Goal: Register for event/course

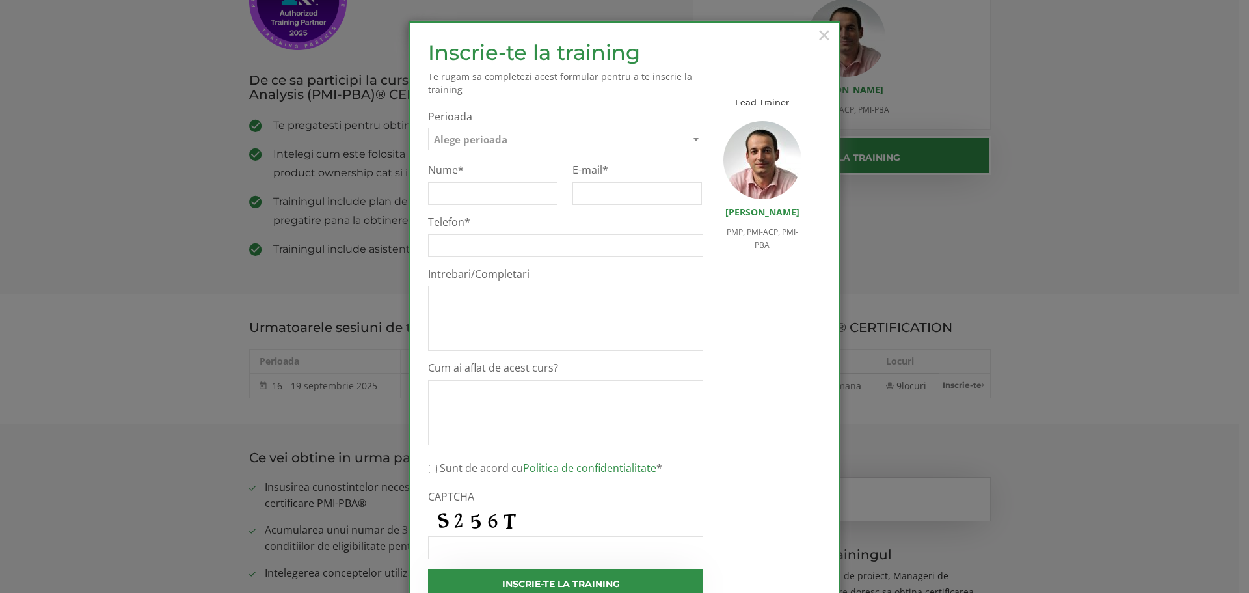
click at [498, 137] on span "Alege perioada" at bounding box center [471, 139] width 74 height 13
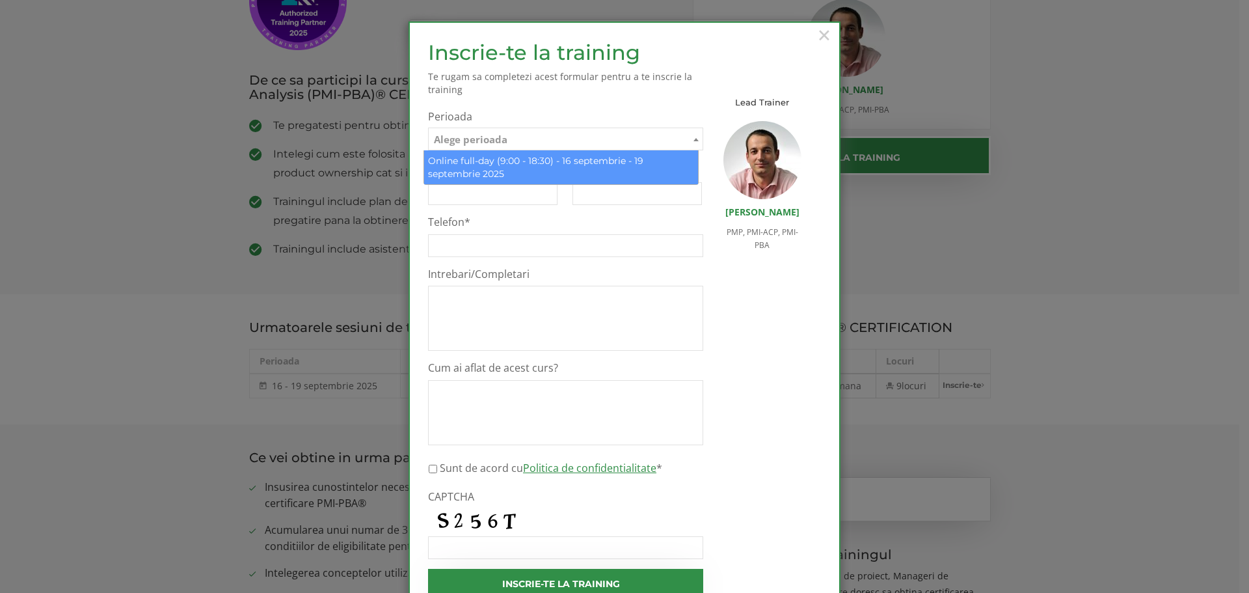
select select "Online full-day (9:00 - 18:30) - 16 septembrie - 19 septembrie 2025"
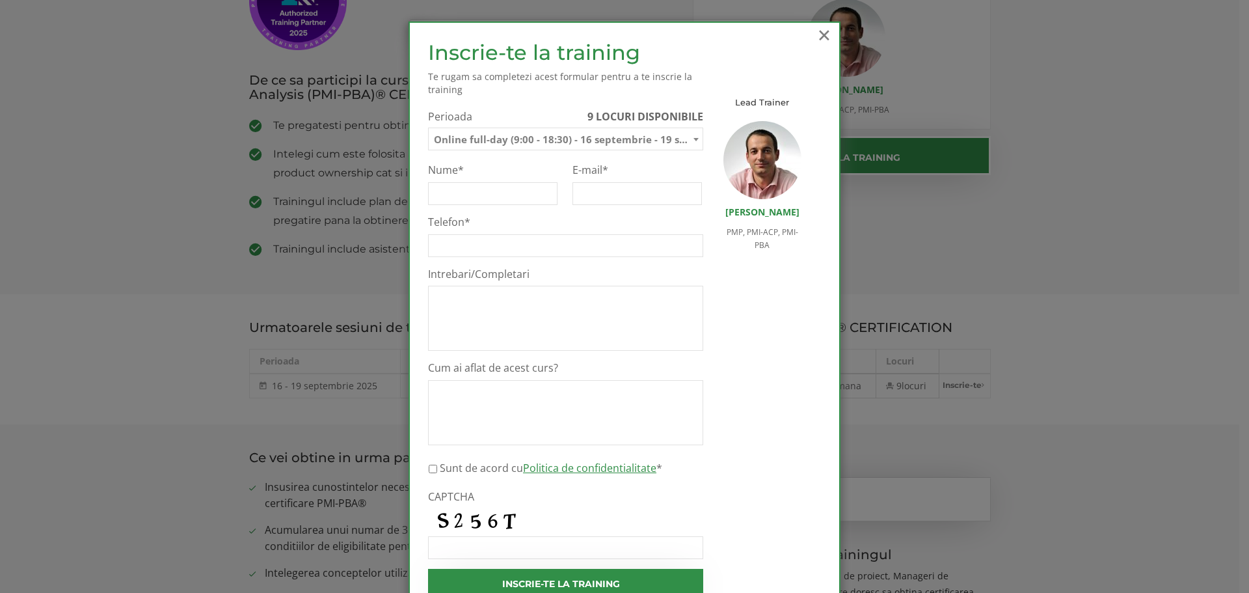
click at [819, 32] on span "×" at bounding box center [824, 35] width 17 height 36
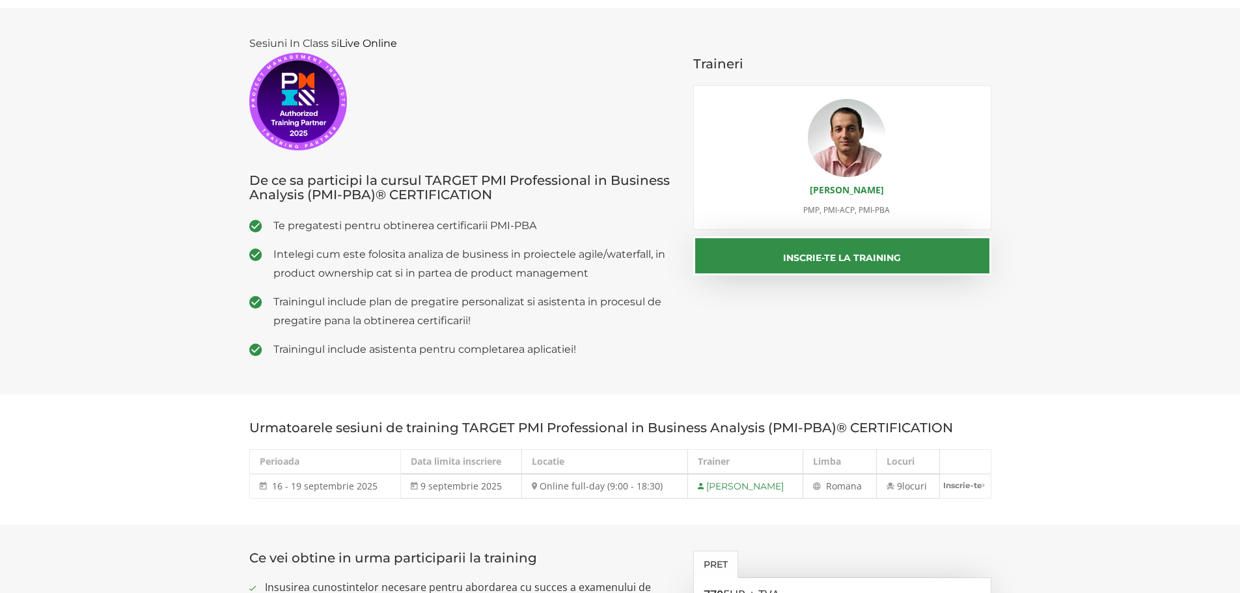
scroll to position [138, 0]
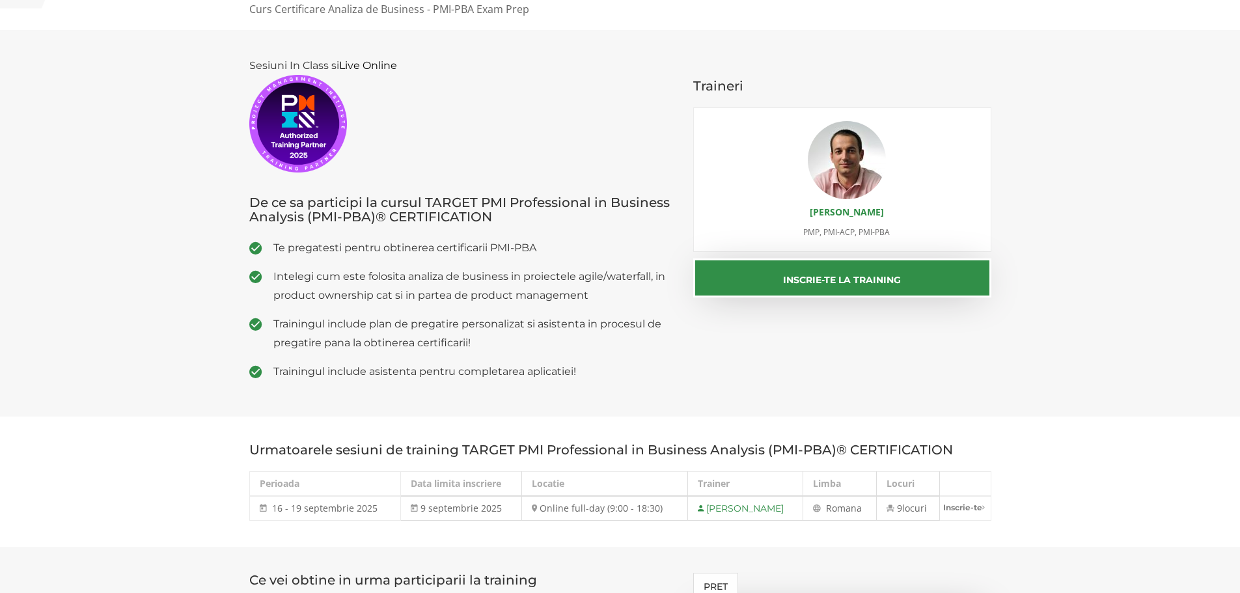
click at [858, 147] on img at bounding box center [846, 160] width 78 height 78
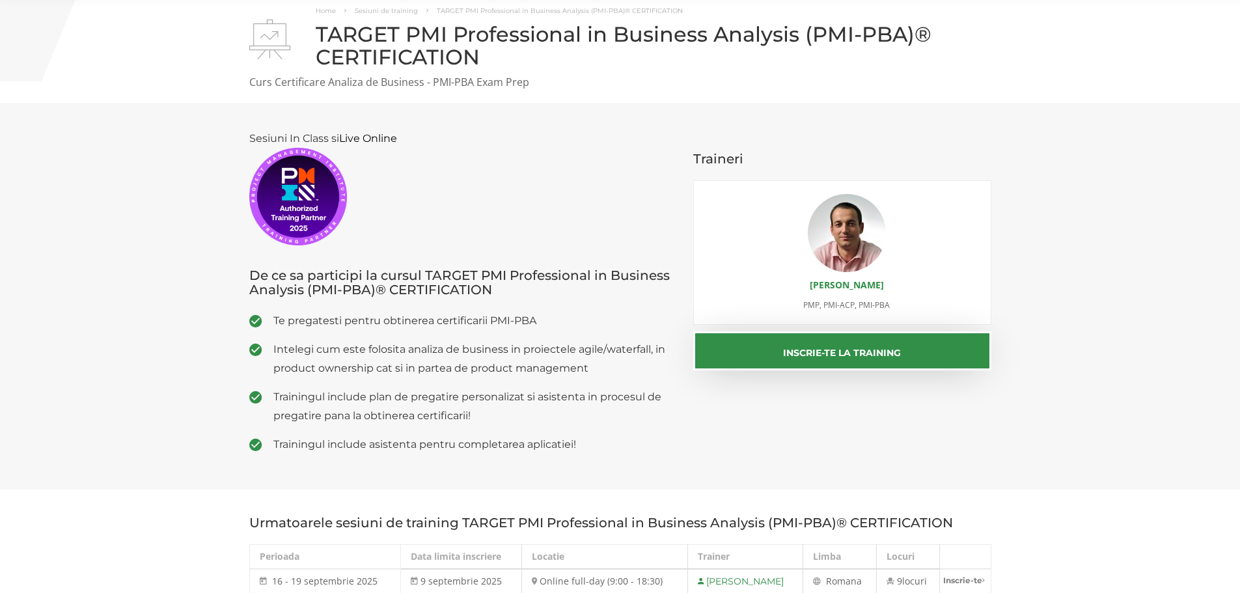
scroll to position [130, 0]
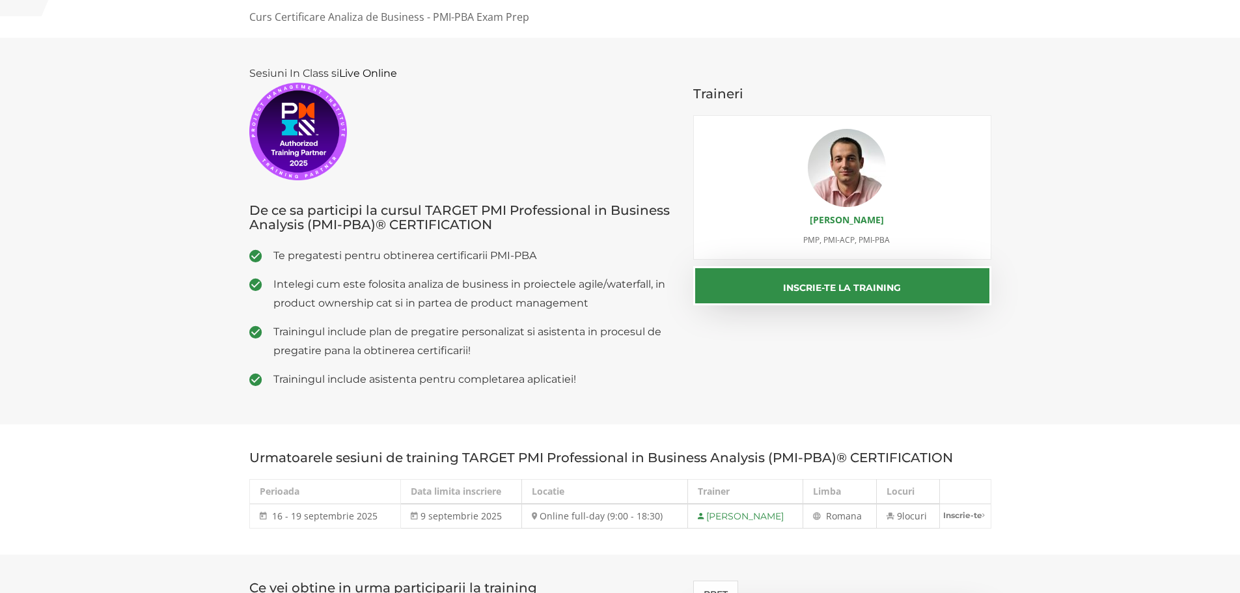
click at [854, 167] on img at bounding box center [846, 168] width 78 height 78
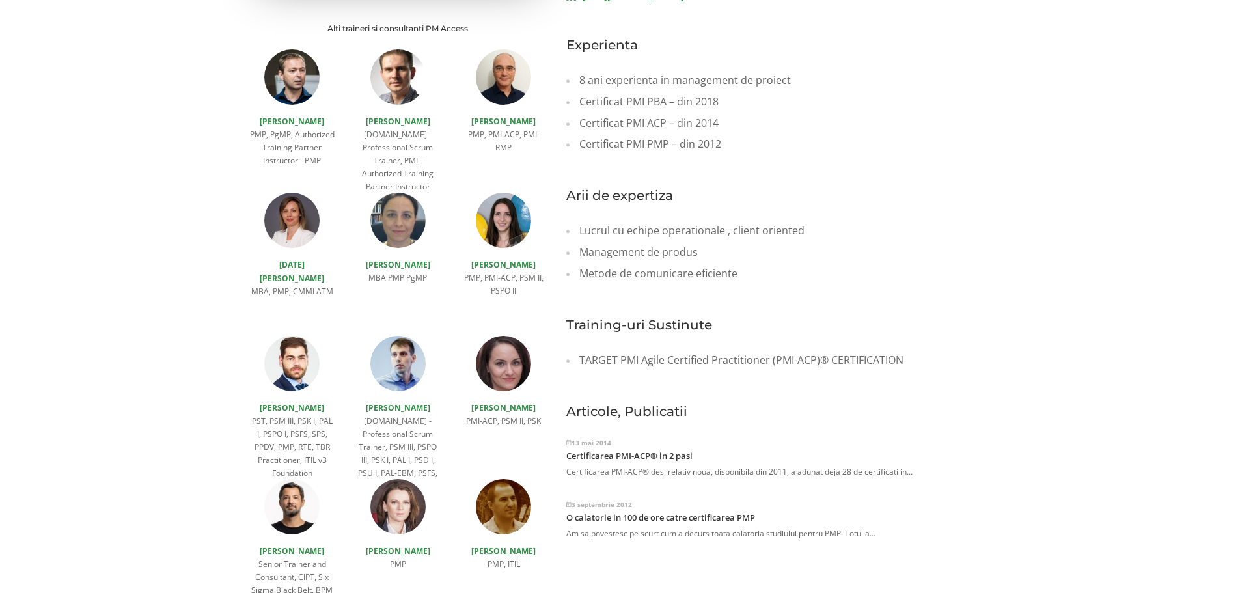
scroll to position [455, 0]
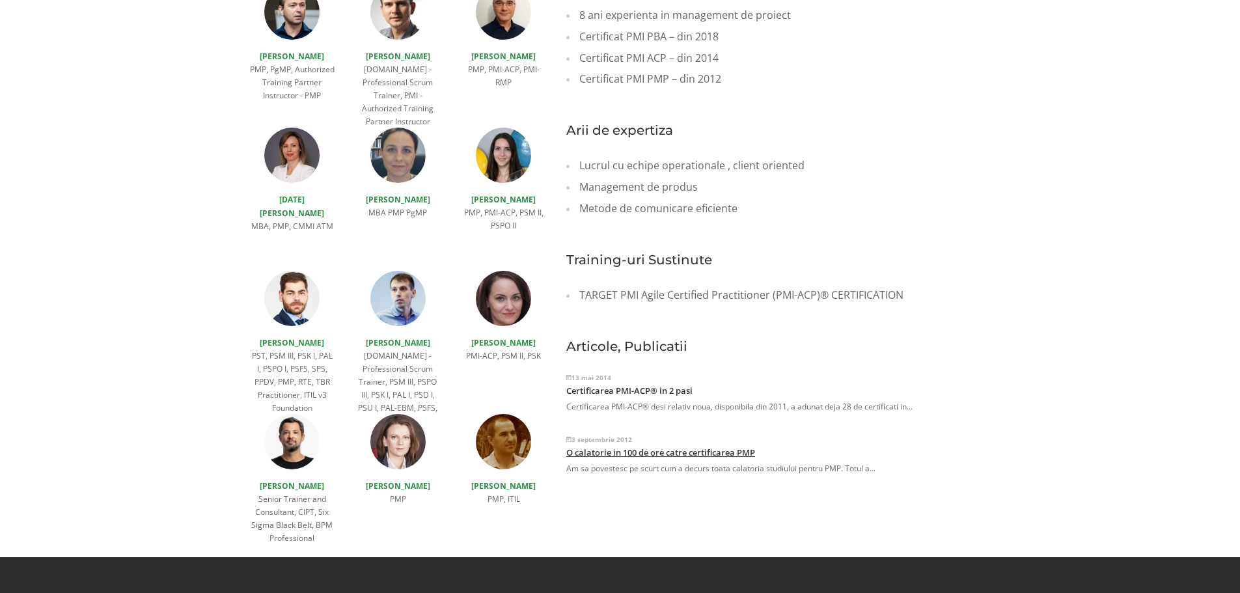
click at [712, 446] on link "O calatorie in 100 de ore catre certificarea PMP" at bounding box center [660, 452] width 189 height 12
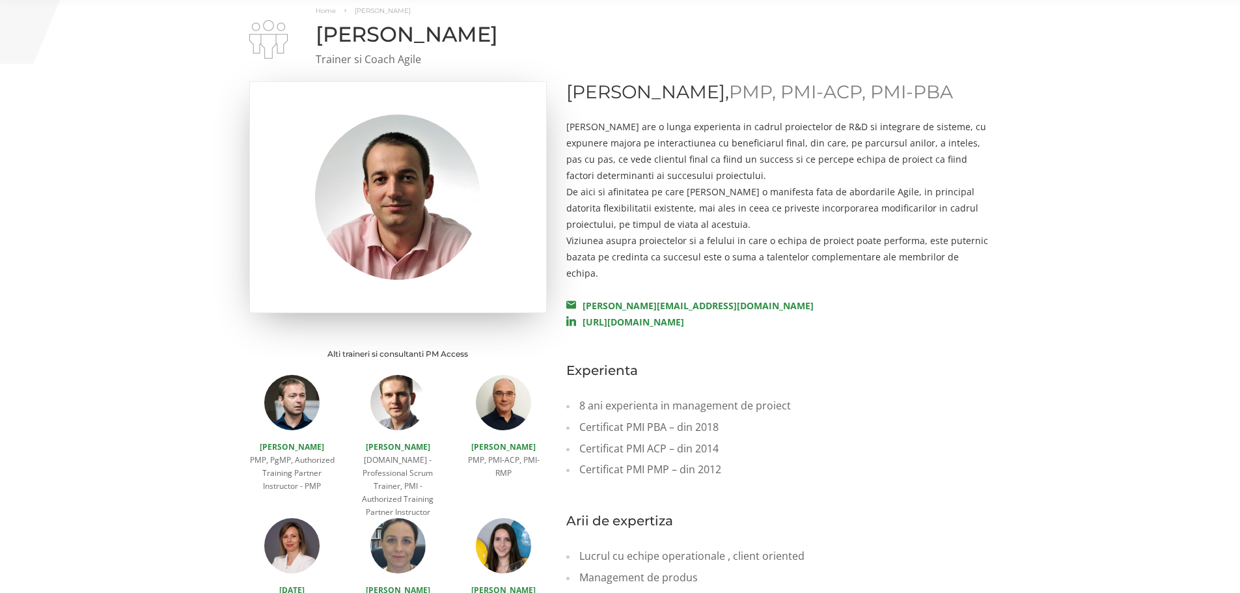
scroll to position [0, 0]
